Goal: Task Accomplishment & Management: Use online tool/utility

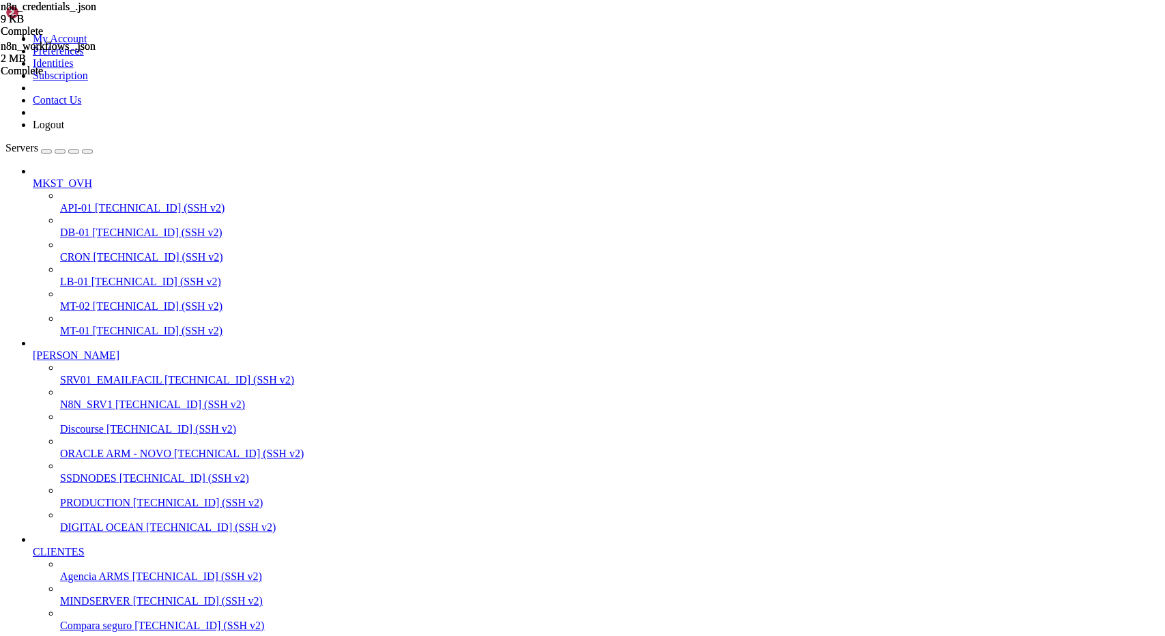
scroll to position [2379, 0]
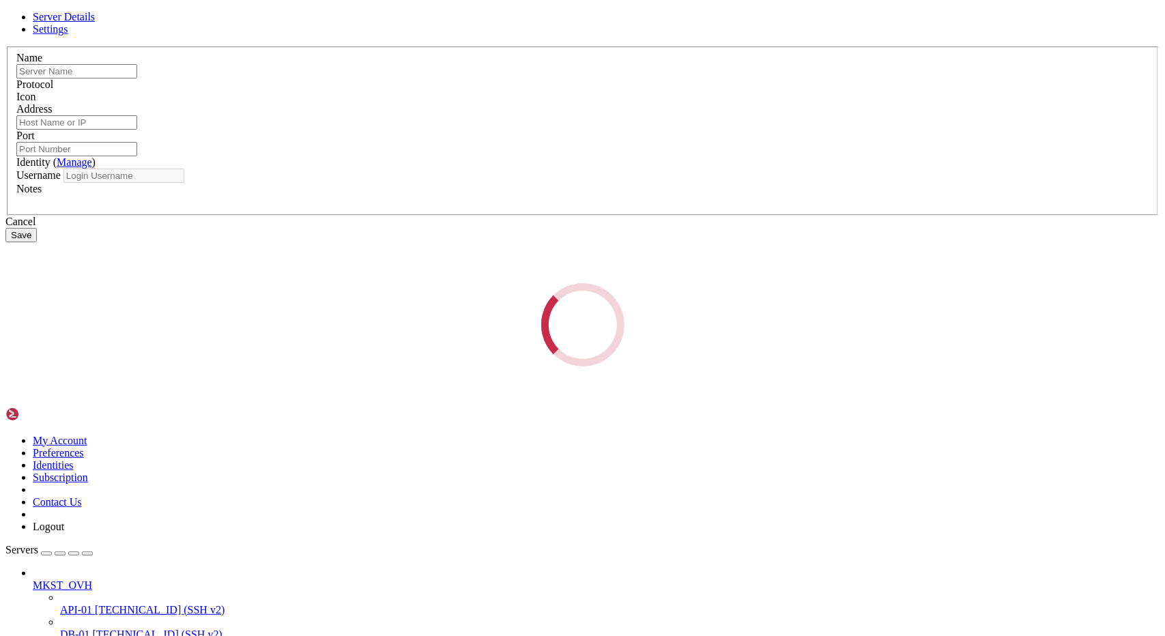
type input "[PERSON_NAME]"
type input "[TECHNICAL_ID]"
type input "22"
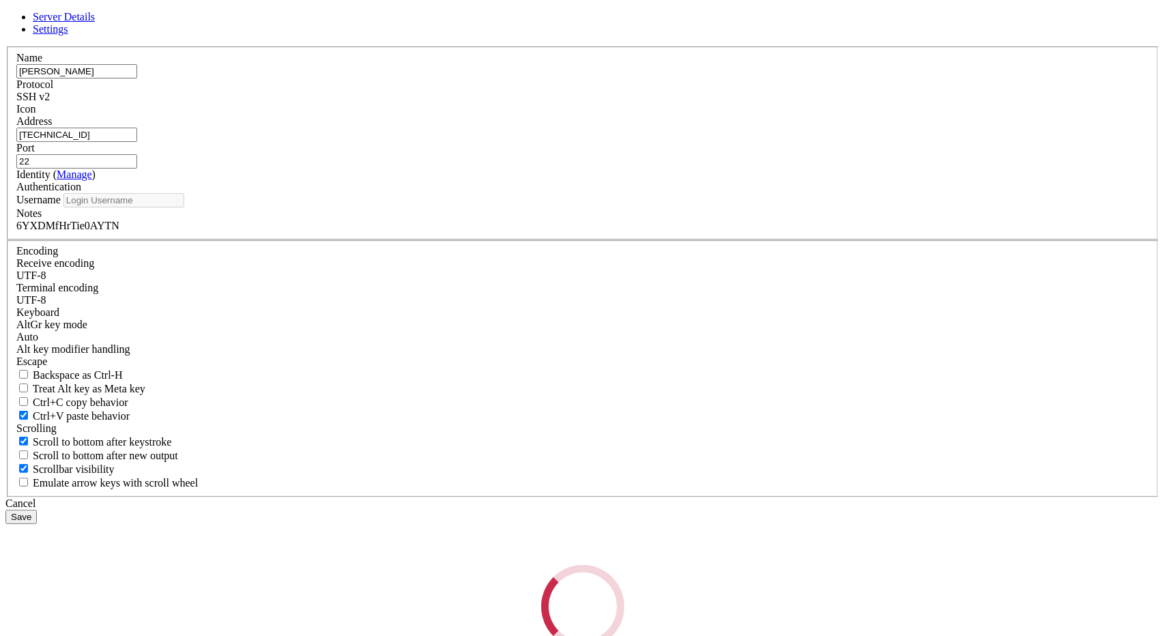
type input "root"
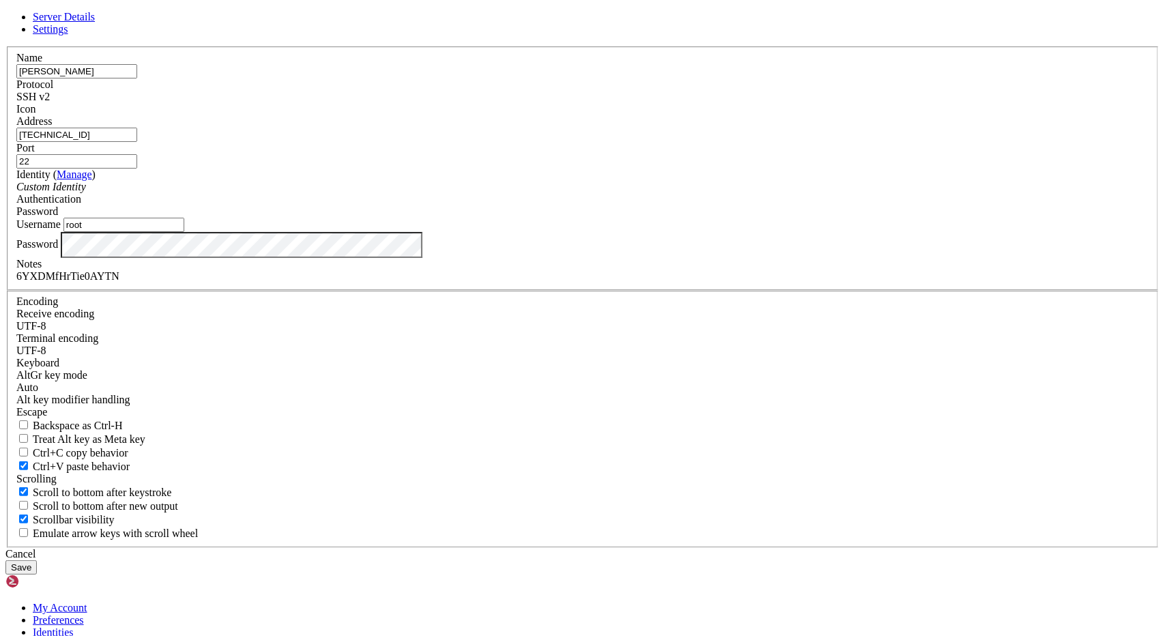
click at [137, 142] on input "[TECHNICAL_ID]" at bounding box center [76, 135] width 121 height 14
click at [499, 283] on div "6YXDMfHrTie0AYTN" at bounding box center [582, 276] width 1133 height 12
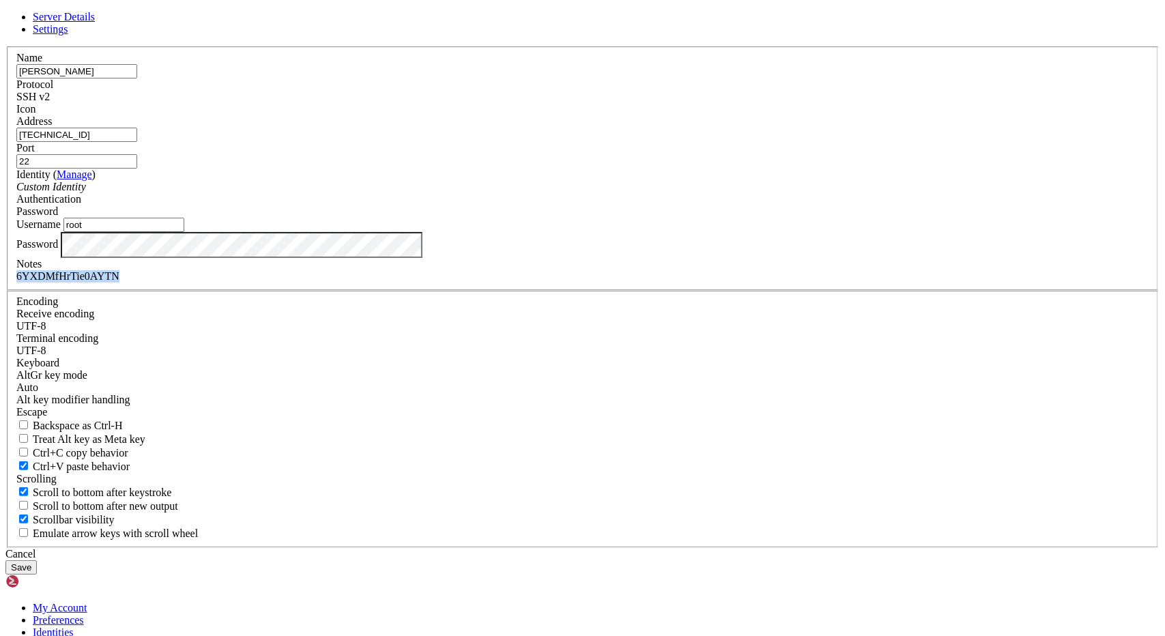
copy div "6YXDMfHrTie0AYTN"
click at [657, 548] on div "Cancel" at bounding box center [582, 554] width 1154 height 12
